Goal: Find specific page/section: Find specific page/section

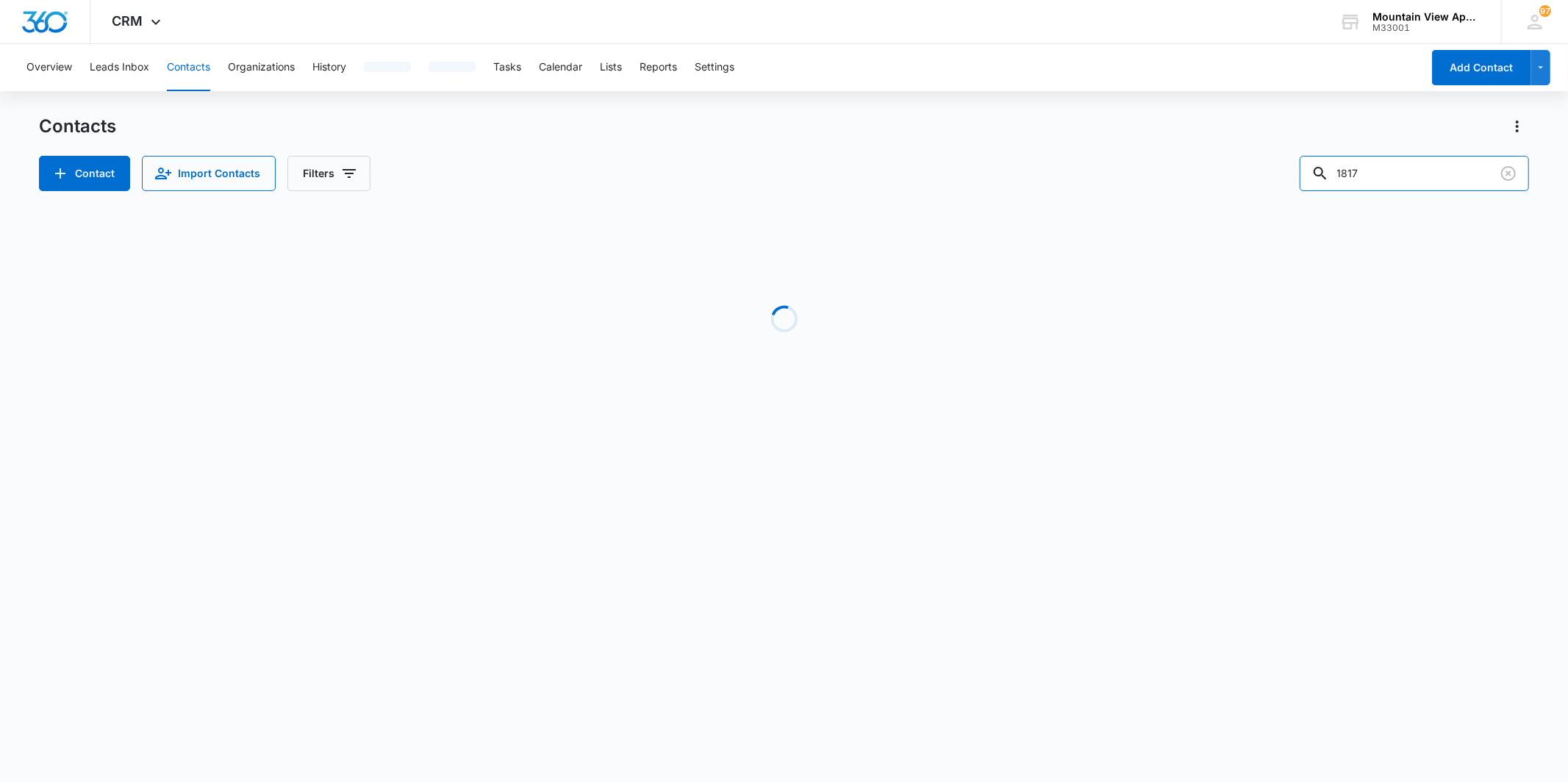
drag, startPoint x: 1388, startPoint y: 160, endPoint x: 1233, endPoint y: 165, distance: 155.1
click at [1233, 165] on div "Contact Import Contacts Filters 1817" at bounding box center [784, 174] width 1490 height 36
type input "[PERSON_NAME]"
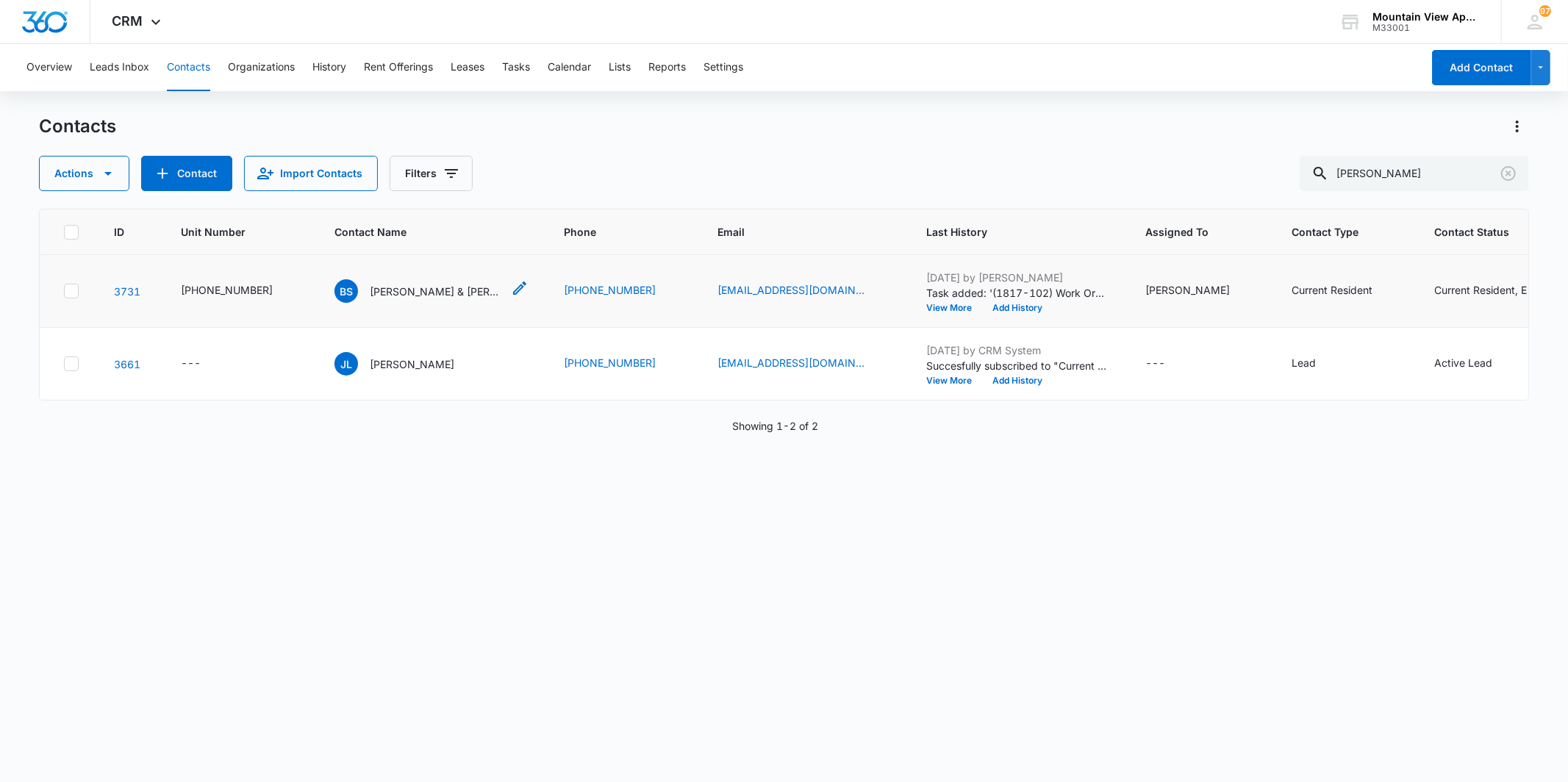
click at [394, 292] on p "[PERSON_NAME] & [PERSON_NAME]" at bounding box center [436, 291] width 132 height 15
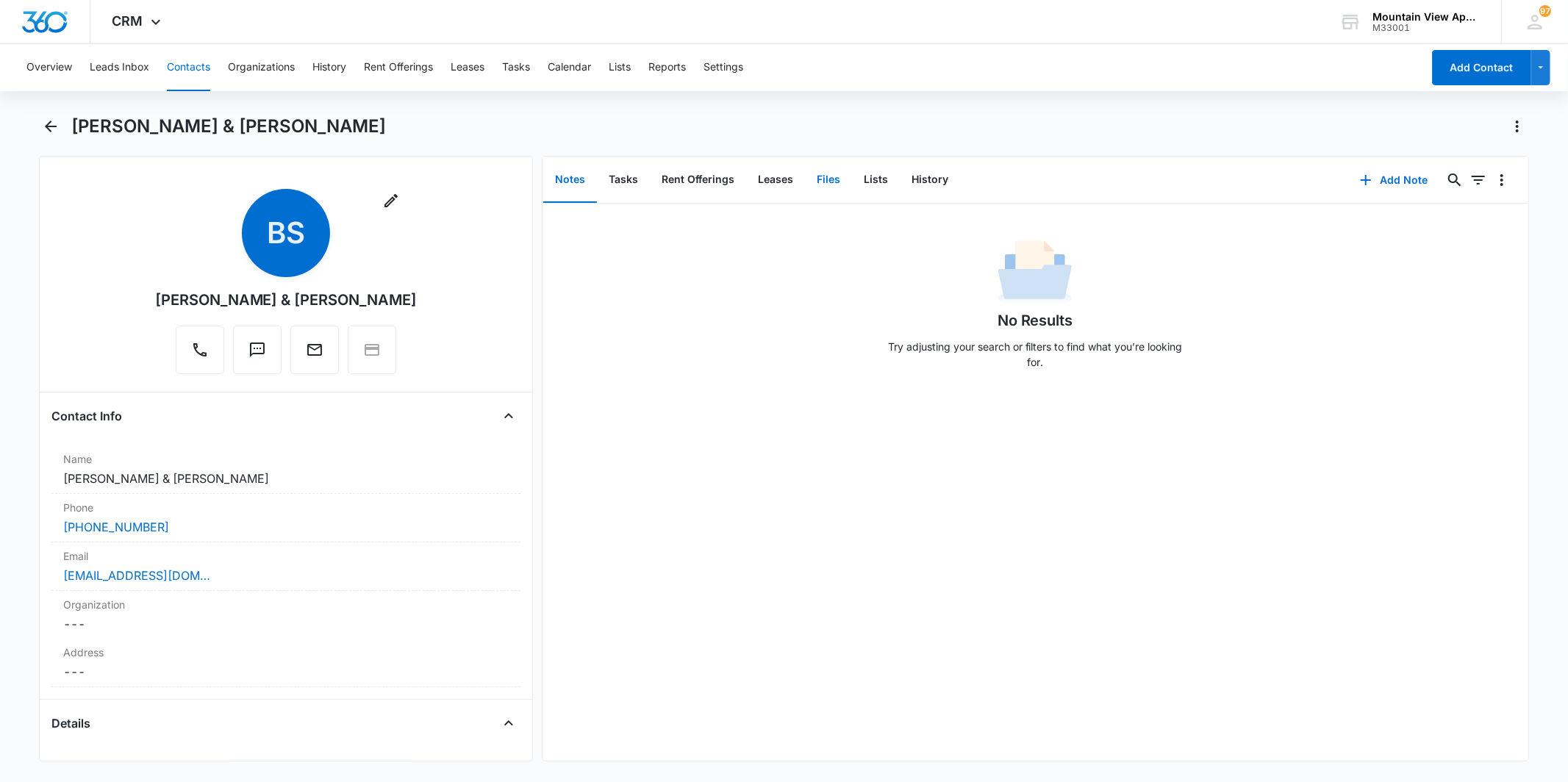
click at [814, 181] on button "Files" at bounding box center [828, 179] width 47 height 45
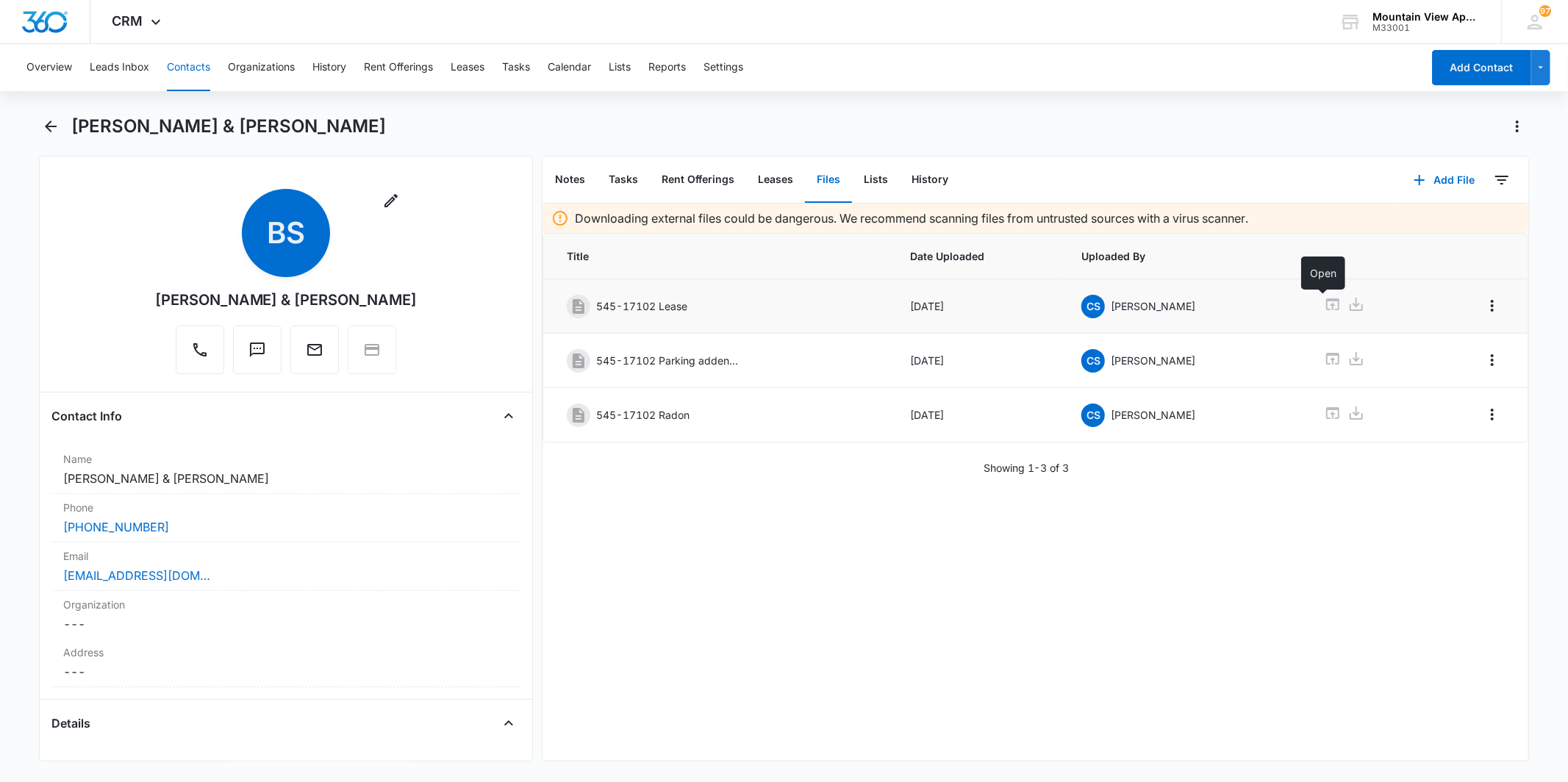
click at [1324, 309] on icon at bounding box center [1333, 305] width 18 height 18
